Goal: Find specific page/section: Find specific page/section

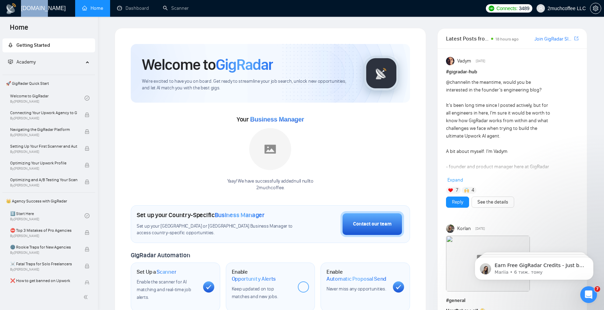
scroll to position [459, 0]
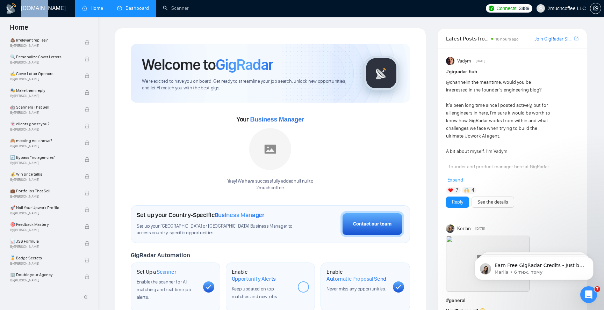
click at [136, 8] on link "Dashboard" at bounding box center [133, 8] width 32 height 6
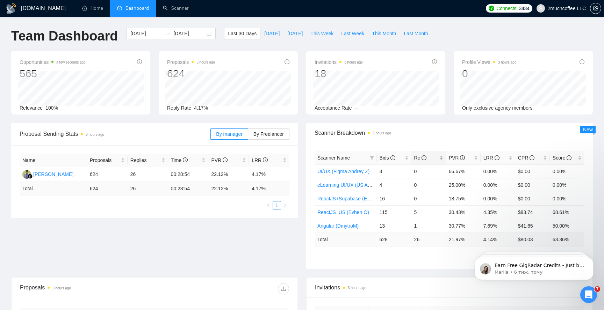
click at [440, 159] on div "Re" at bounding box center [428, 158] width 29 height 8
click at [441, 159] on div "Re" at bounding box center [428, 158] width 29 height 8
